Goal: Task Accomplishment & Management: Manage account settings

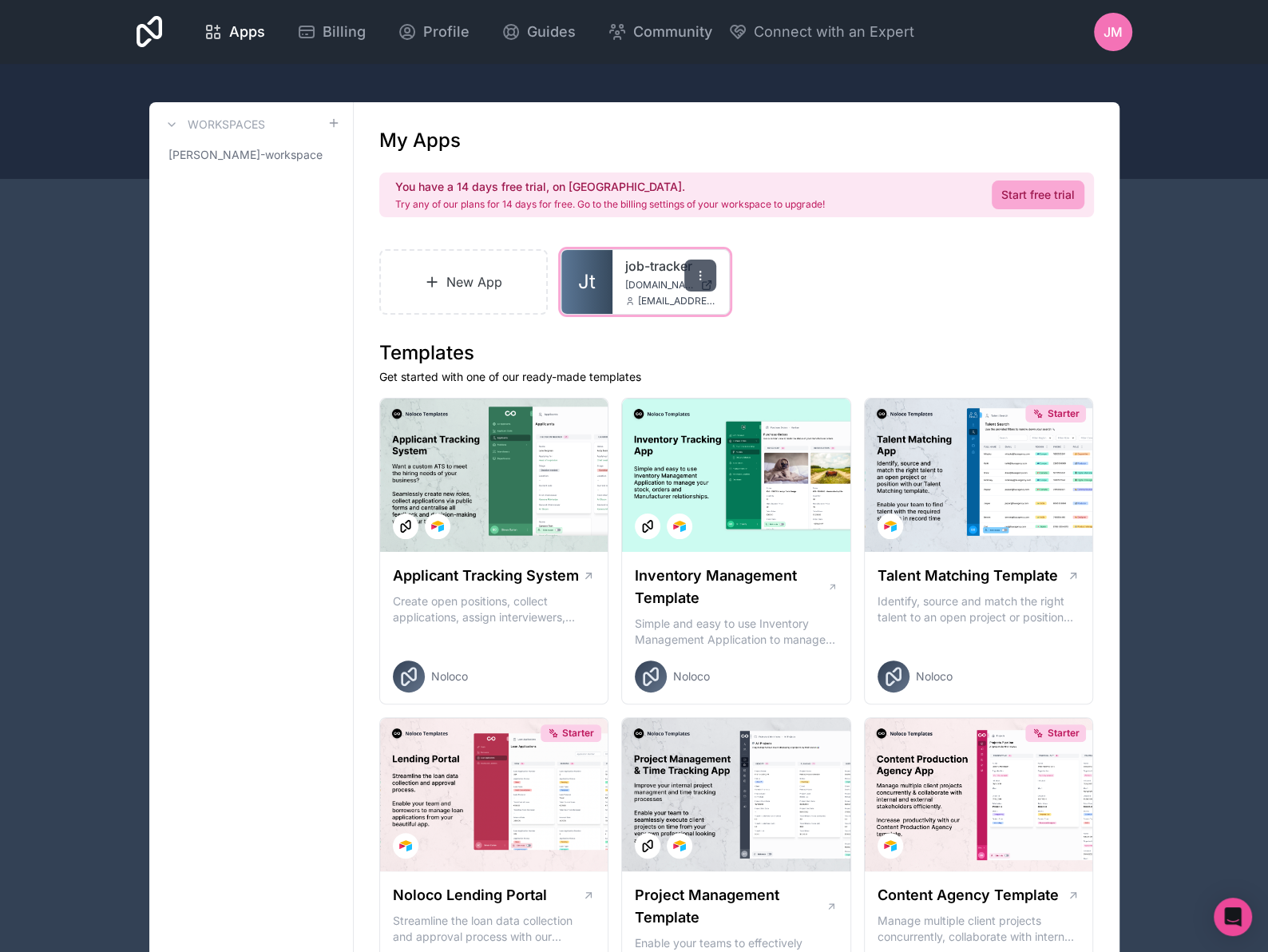
click at [703, 275] on icon at bounding box center [700, 275] width 13 height 13
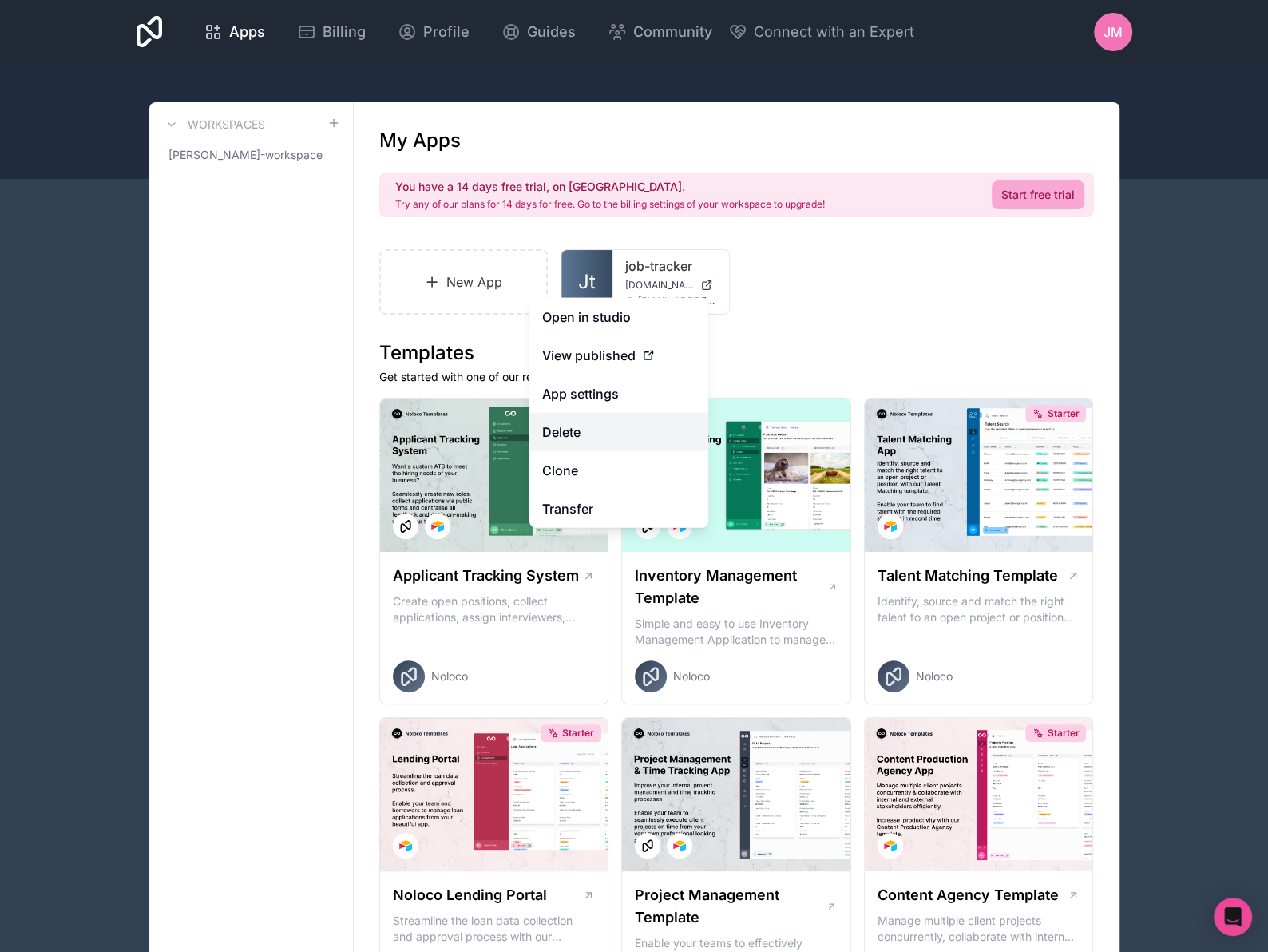
click at [585, 435] on button "Delete" at bounding box center [618, 432] width 179 height 39
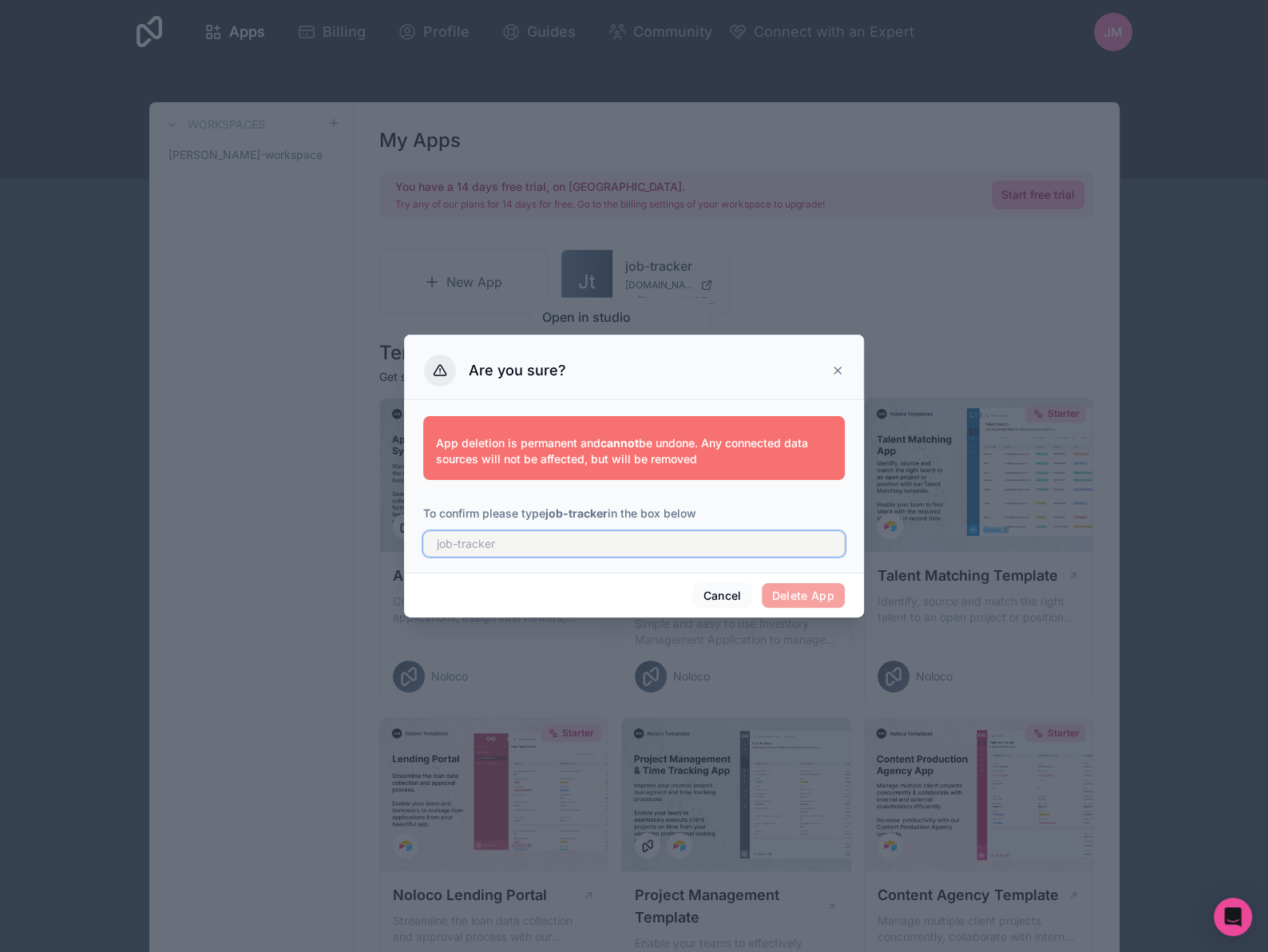
drag, startPoint x: 539, startPoint y: 534, endPoint x: 539, endPoint y: 545, distance: 11.0
click at [539, 545] on input "text" at bounding box center [634, 543] width 422 height 26
type input "job-tracker"
click at [817, 609] on div "Cancel Delete App" at bounding box center [634, 595] width 460 height 45
click at [821, 595] on button "Delete App" at bounding box center [803, 595] width 84 height 26
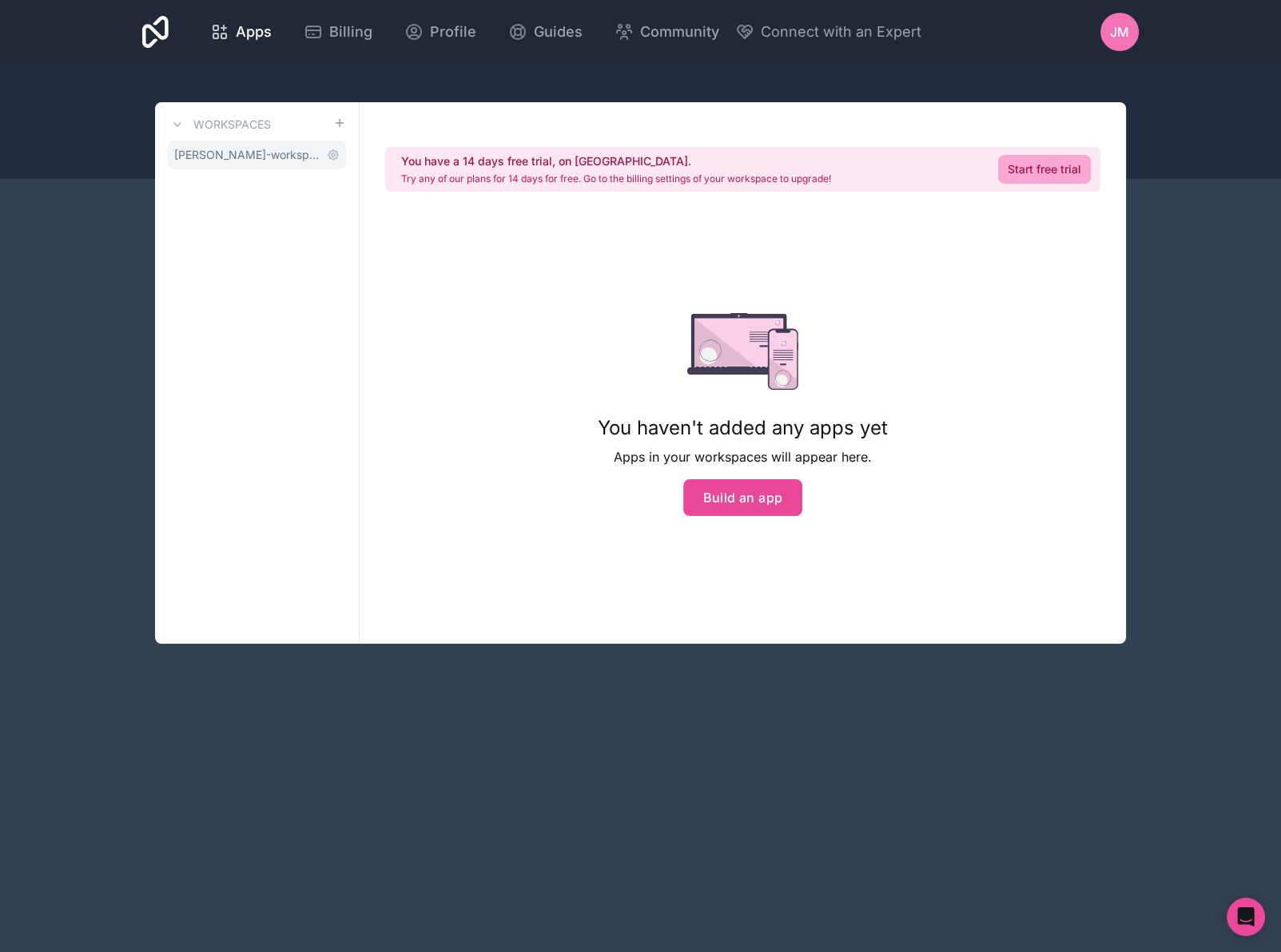
click at [226, 157] on span "[PERSON_NAME]-workspace" at bounding box center [247, 154] width 146 height 16
click at [333, 156] on icon at bounding box center [332, 154] width 3 height 3
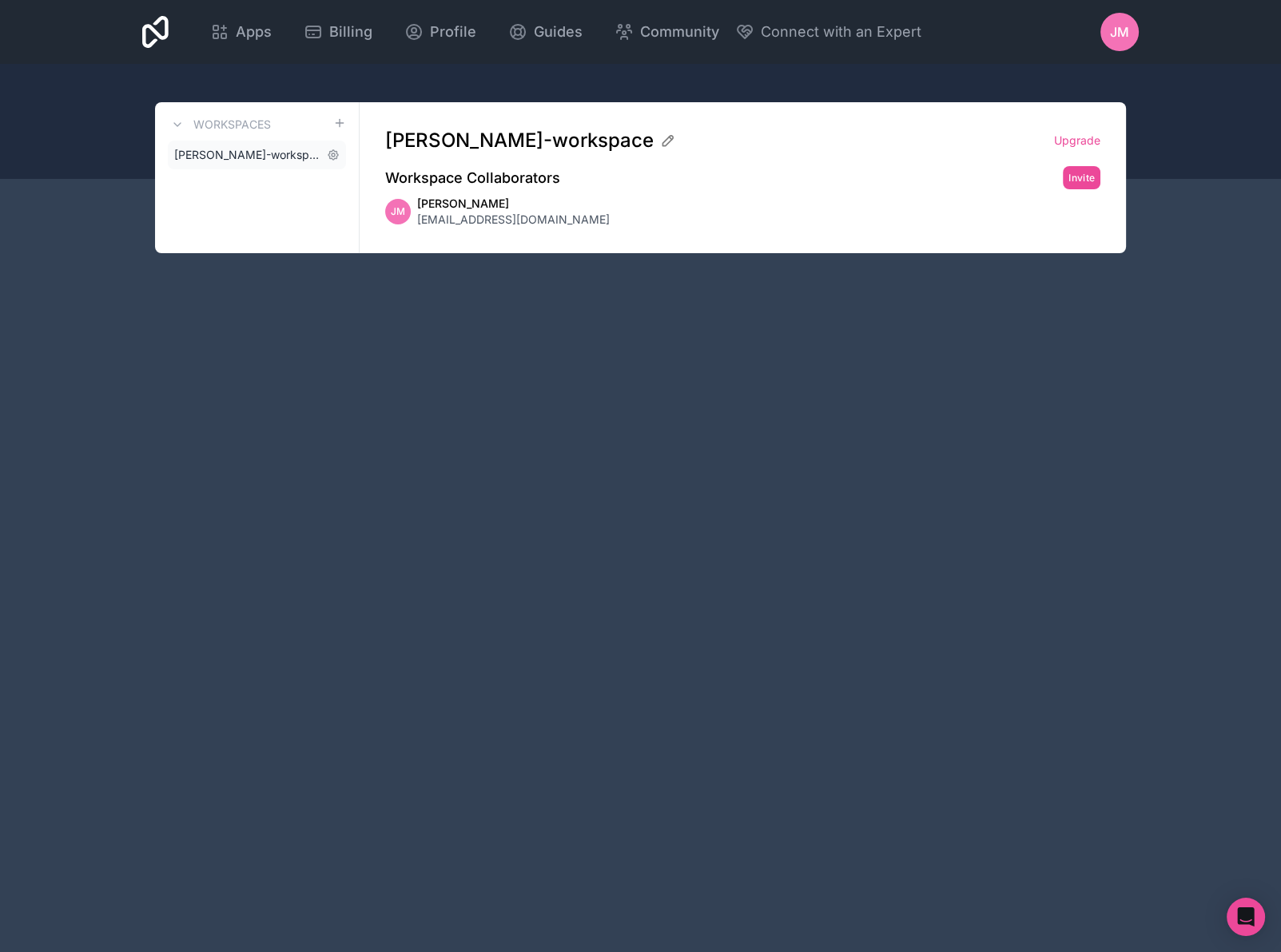
click at [263, 159] on span "[PERSON_NAME]-workspace" at bounding box center [247, 154] width 146 height 16
click at [247, 118] on h3 "Workspaces" at bounding box center [232, 124] width 78 height 16
click at [256, 156] on span "[PERSON_NAME]-workspace" at bounding box center [247, 154] width 146 height 16
click at [400, 196] on div "[PERSON_NAME] [EMAIL_ADDRESS][DOMAIN_NAME]" at bounding box center [742, 212] width 715 height 32
click at [459, 172] on h2 "Workspace Collaborators" at bounding box center [472, 178] width 175 height 23
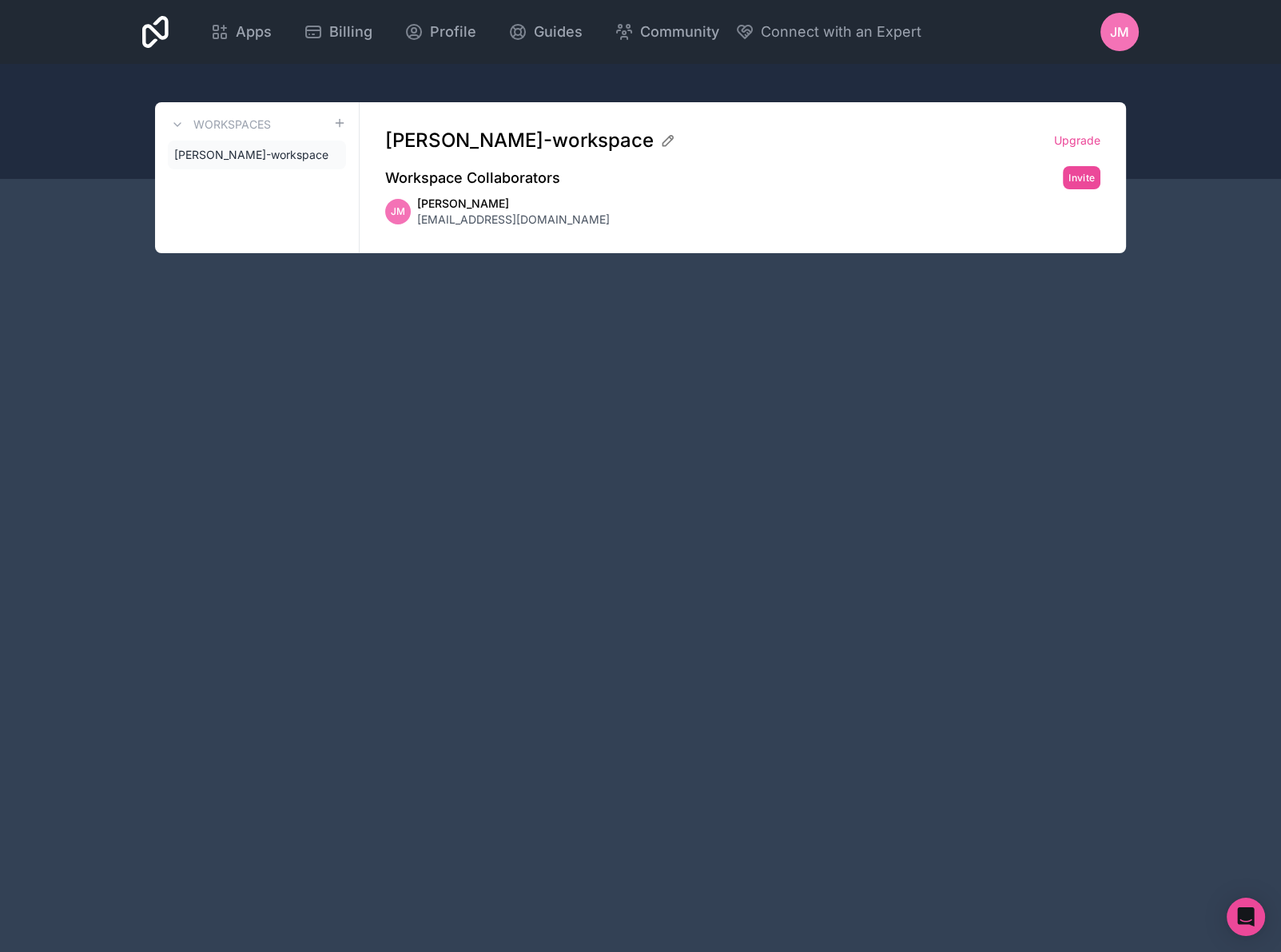
drag, startPoint x: 275, startPoint y: 342, endPoint x: 286, endPoint y: 340, distance: 11.2
click at [278, 342] on div "Apps Billing Profile Guides Community Connect with an Expert JM Billing Profile…" at bounding box center [640, 476] width 1281 height 952
